Goal: Navigation & Orientation: Find specific page/section

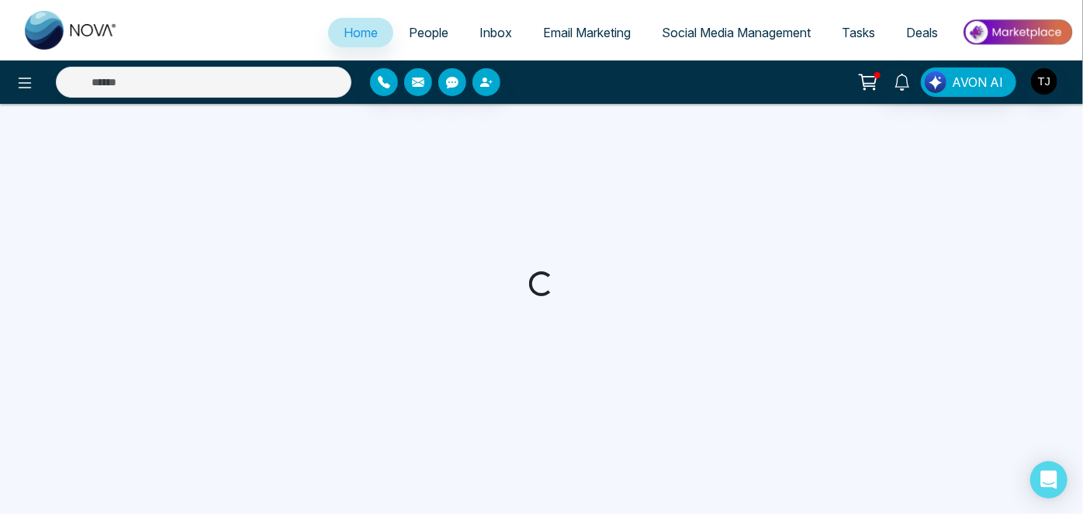
select select "*"
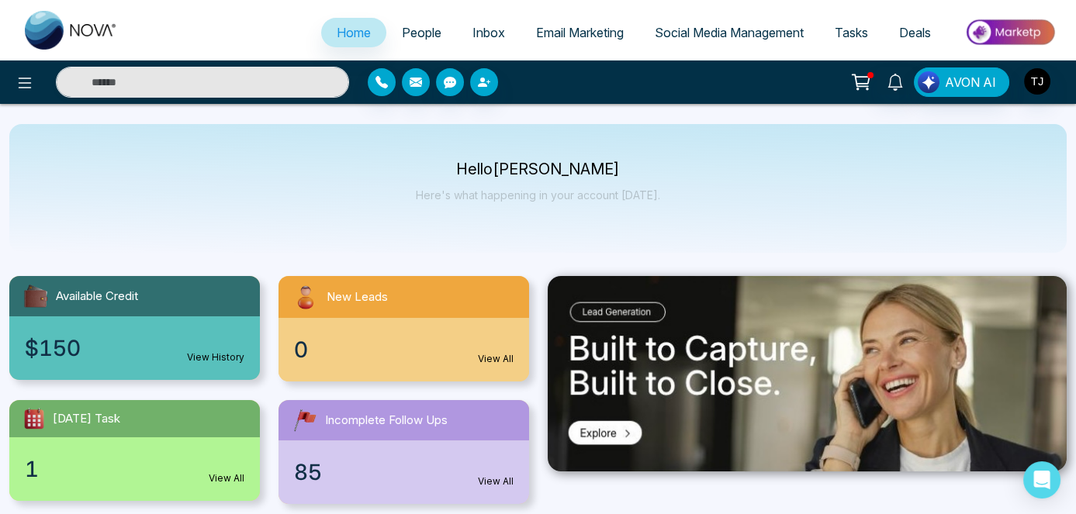
click at [916, 25] on span "Deals" at bounding box center [915, 33] width 32 height 16
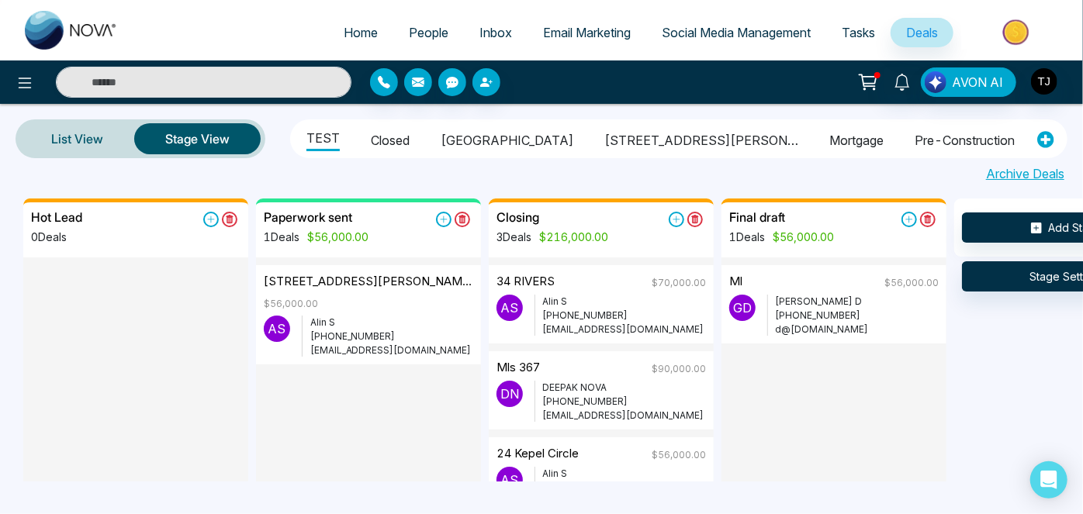
click at [857, 32] on span "Tasks" at bounding box center [858, 33] width 33 height 16
